Goal: Transaction & Acquisition: Purchase product/service

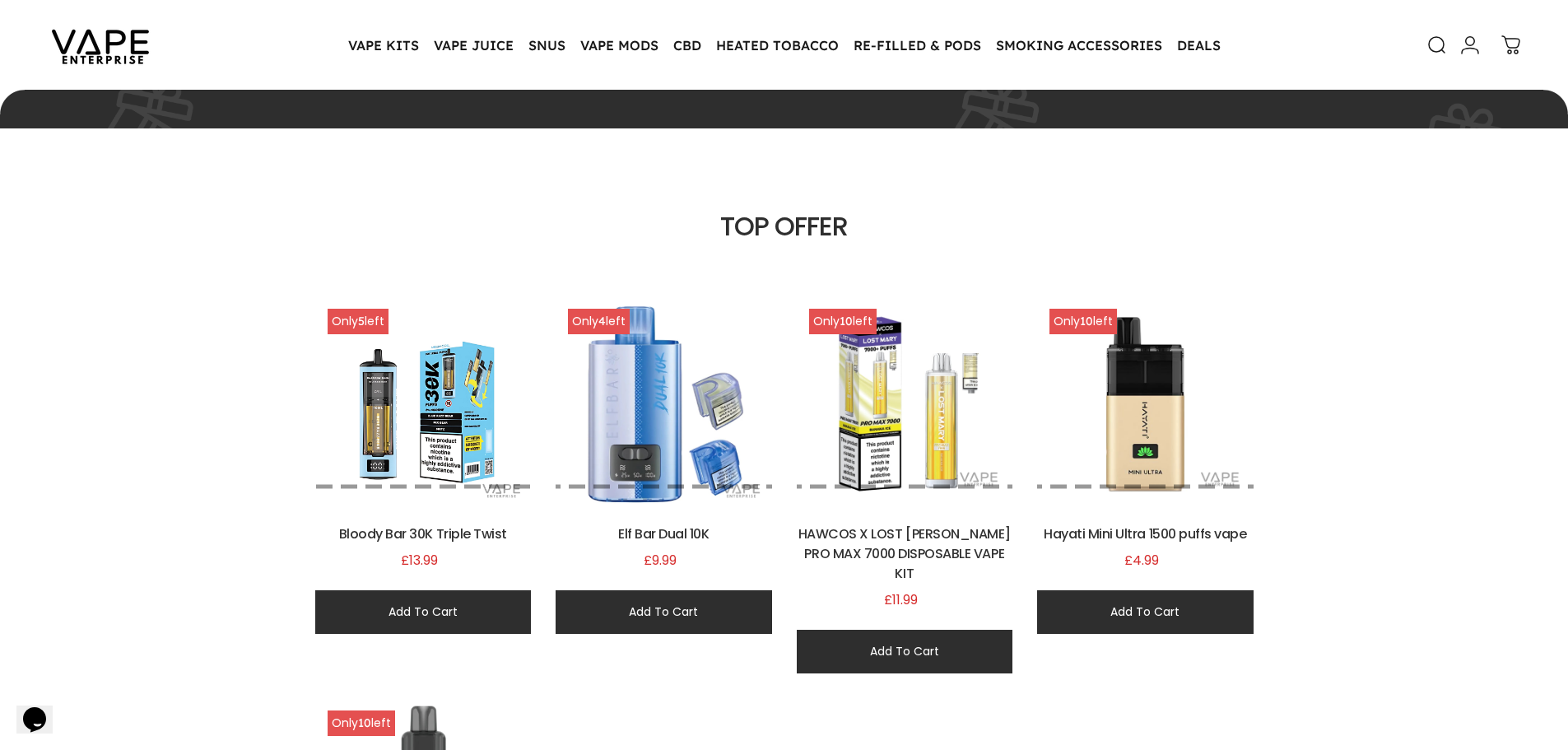
scroll to position [867, 0]
click at [59, 48] on img at bounding box center [100, 45] width 148 height 78
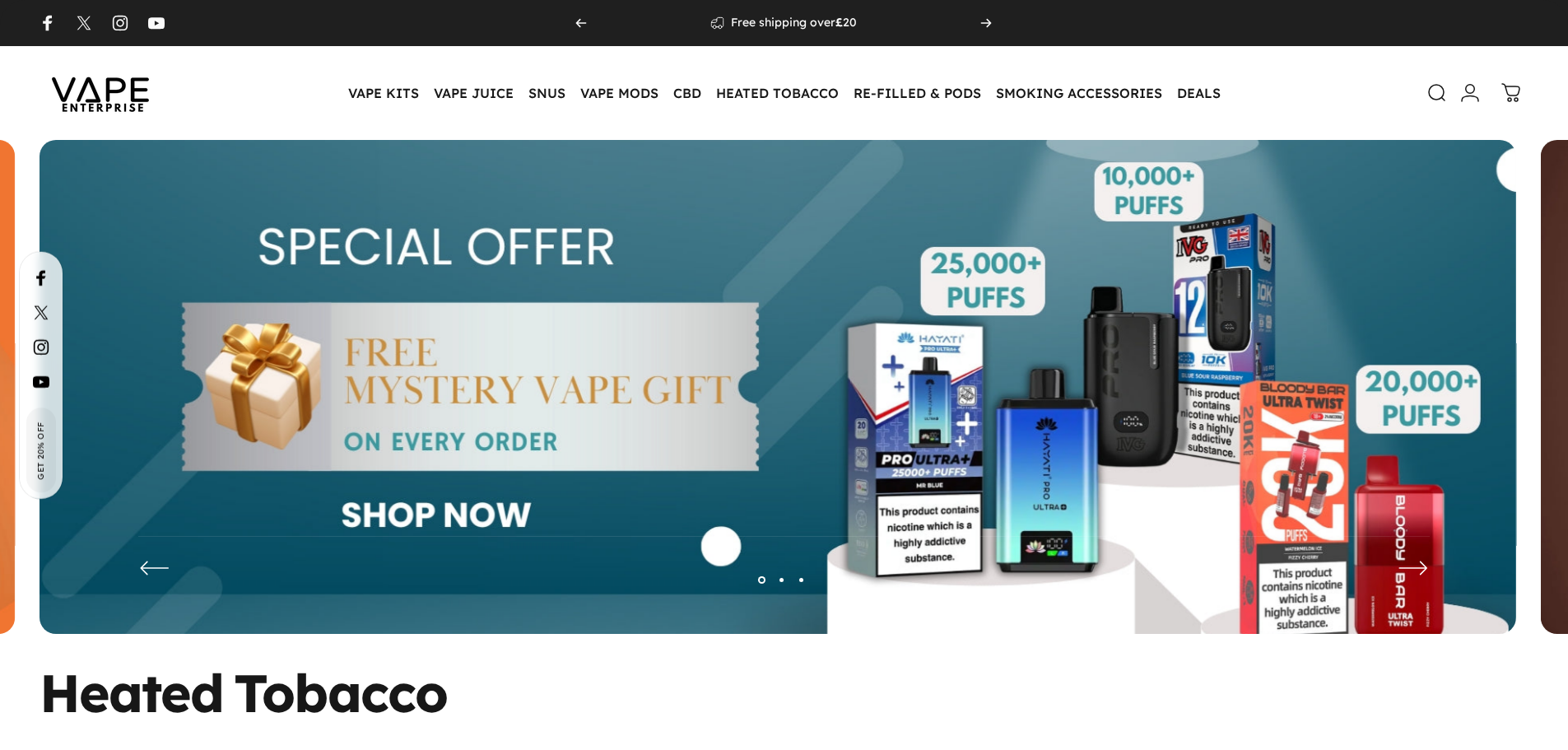
click at [763, 341] on img at bounding box center [778, 399] width 1476 height 519
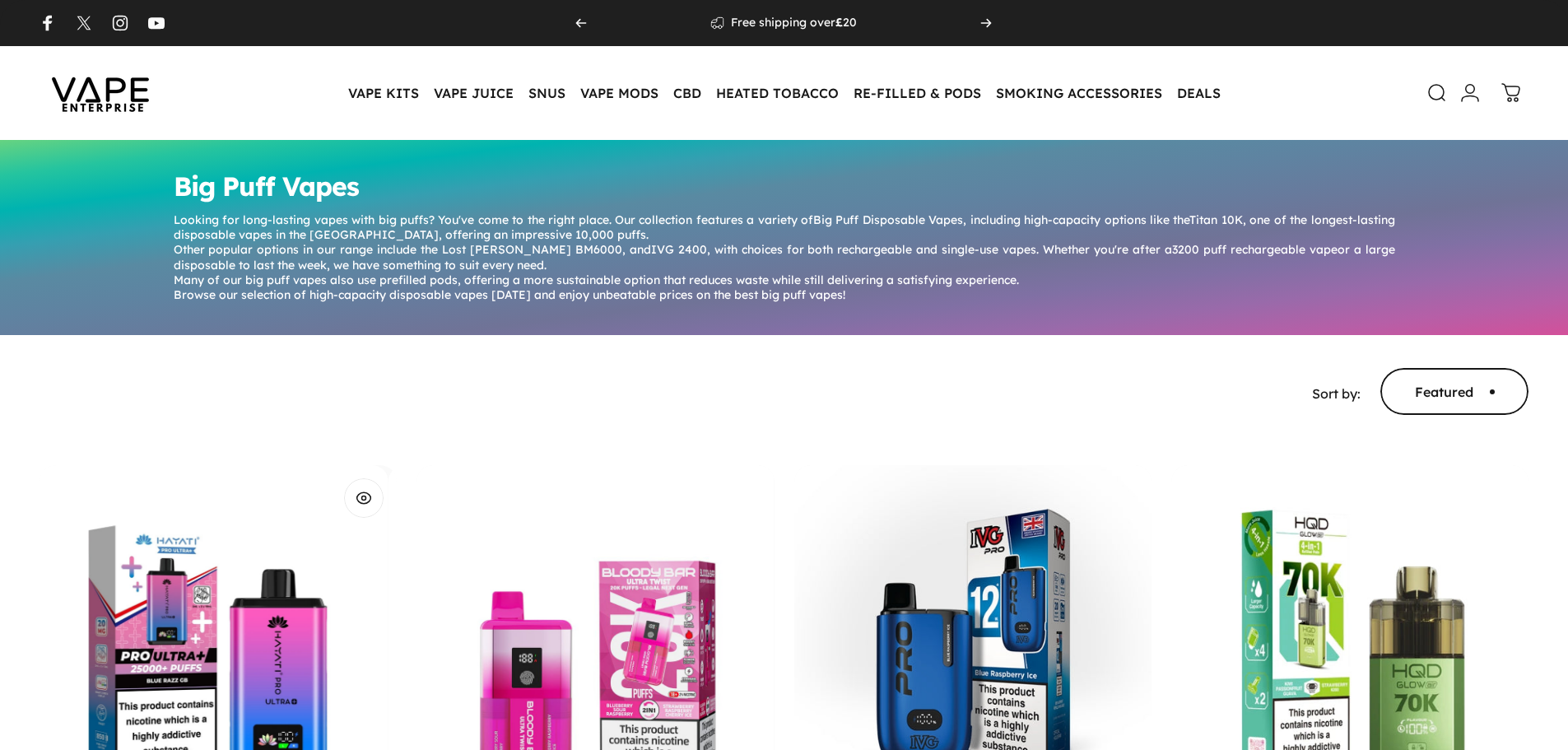
click at [250, 546] on img "Hayati Pro Ultra Plus 25000 Puffs" at bounding box center [210, 643] width 358 height 358
